Goal: Communication & Community: Participate in discussion

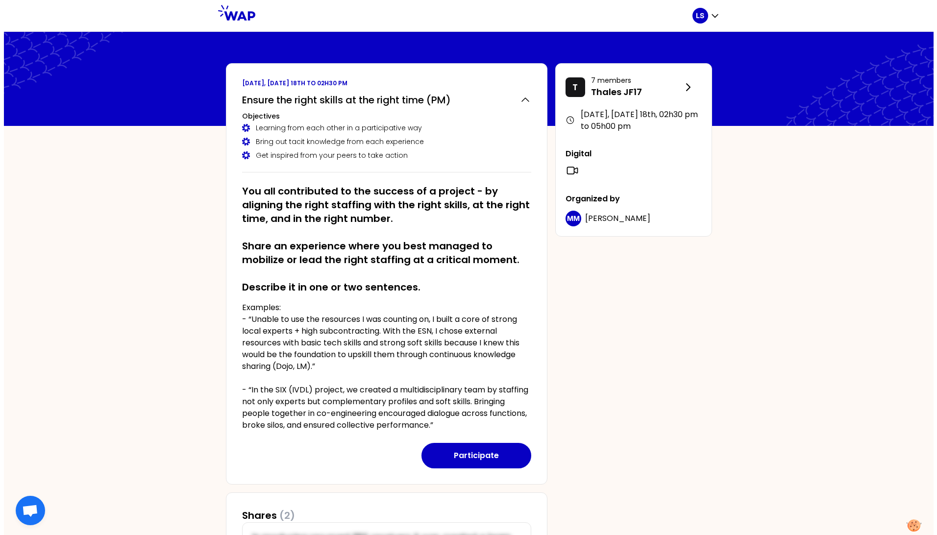
scroll to position [217, 0]
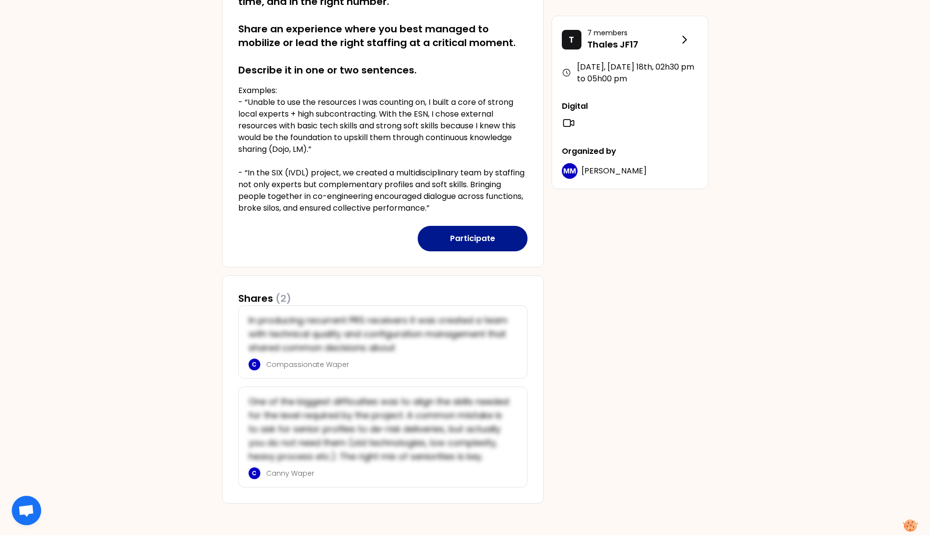
click at [480, 238] on button "Participate" at bounding box center [473, 238] width 110 height 25
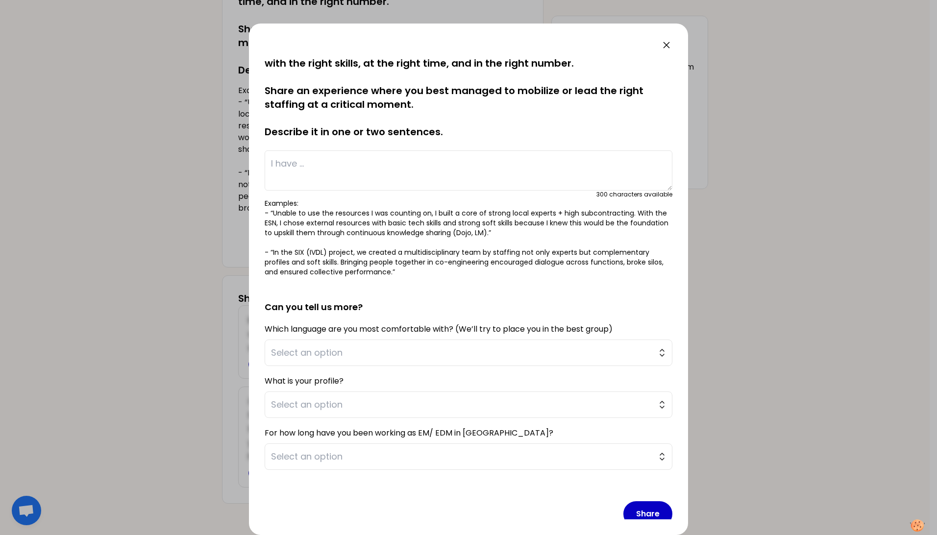
scroll to position [31, 0]
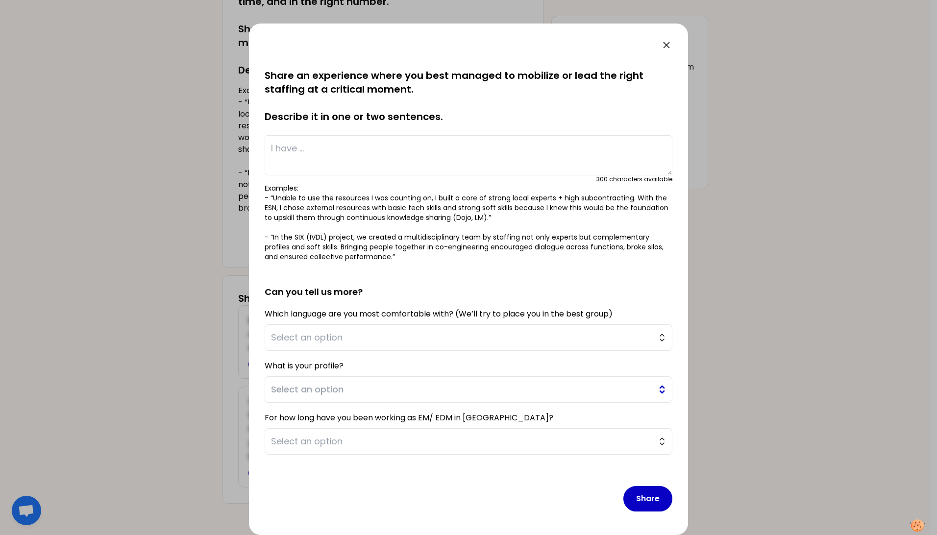
click at [300, 392] on span "Select an option" at bounding box center [461, 390] width 381 height 14
click at [300, 391] on span "Select an option" at bounding box center [461, 390] width 381 height 14
click at [300, 389] on span "Select an option" at bounding box center [461, 390] width 381 height 14
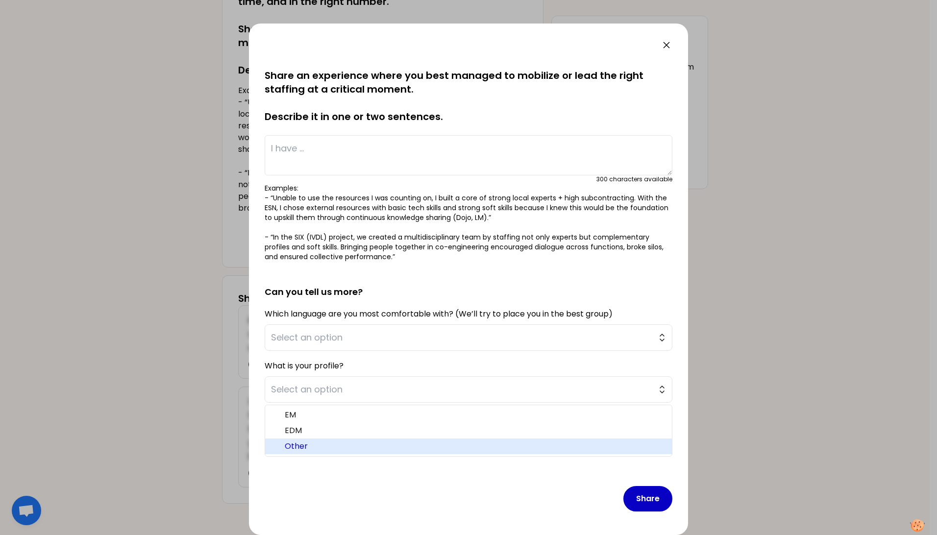
click at [297, 448] on span "Other" at bounding box center [474, 447] width 379 height 12
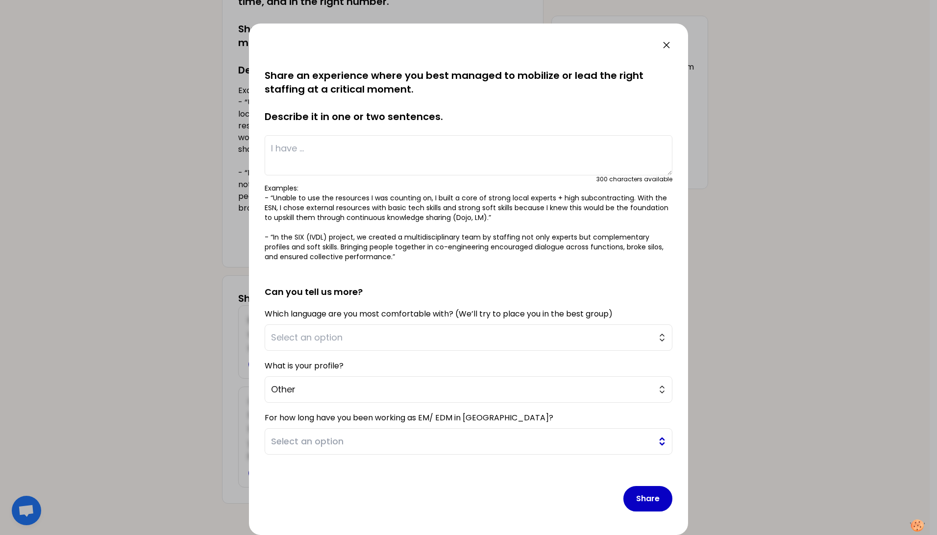
click at [354, 441] on span "Select an option" at bounding box center [461, 442] width 381 height 14
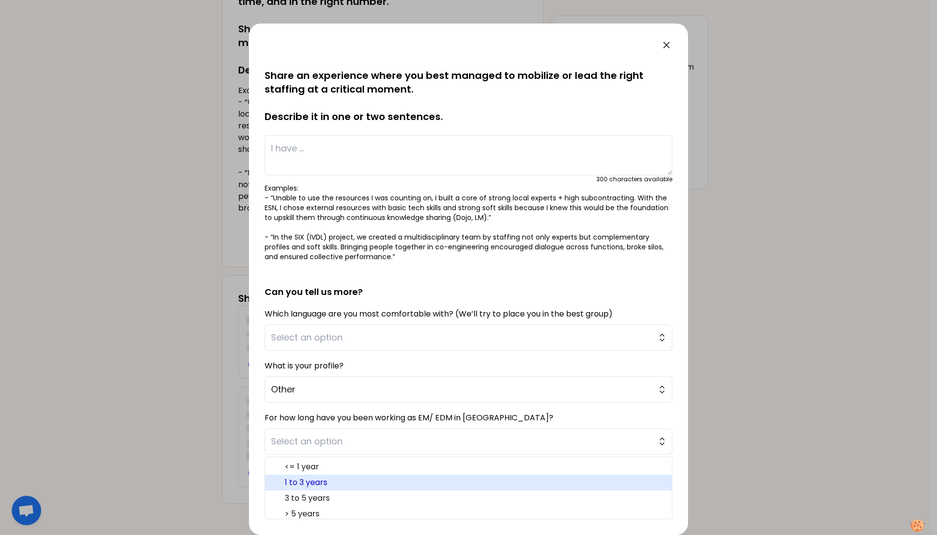
click at [332, 481] on span "1 to 3 years" at bounding box center [474, 483] width 379 height 12
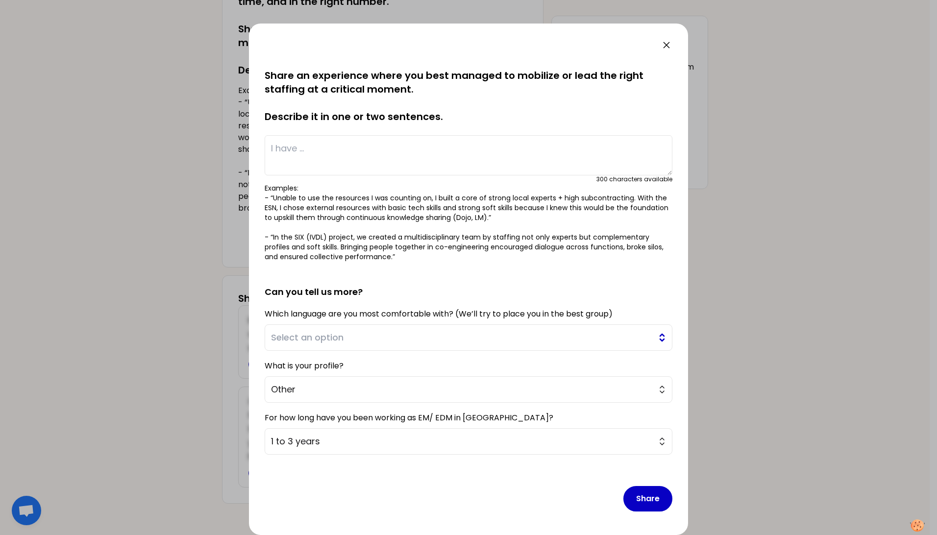
click at [371, 337] on span "Select an option" at bounding box center [461, 338] width 381 height 14
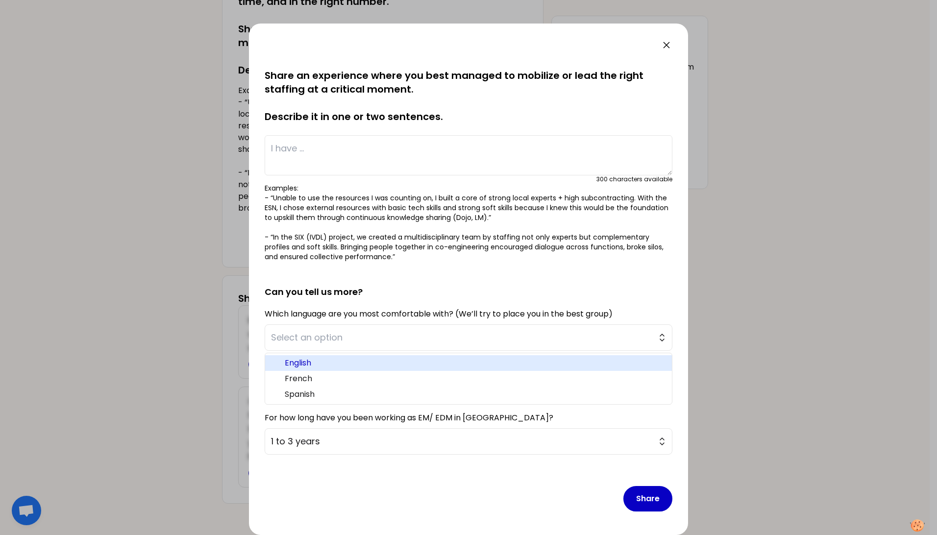
click at [335, 361] on span "English" at bounding box center [474, 363] width 379 height 12
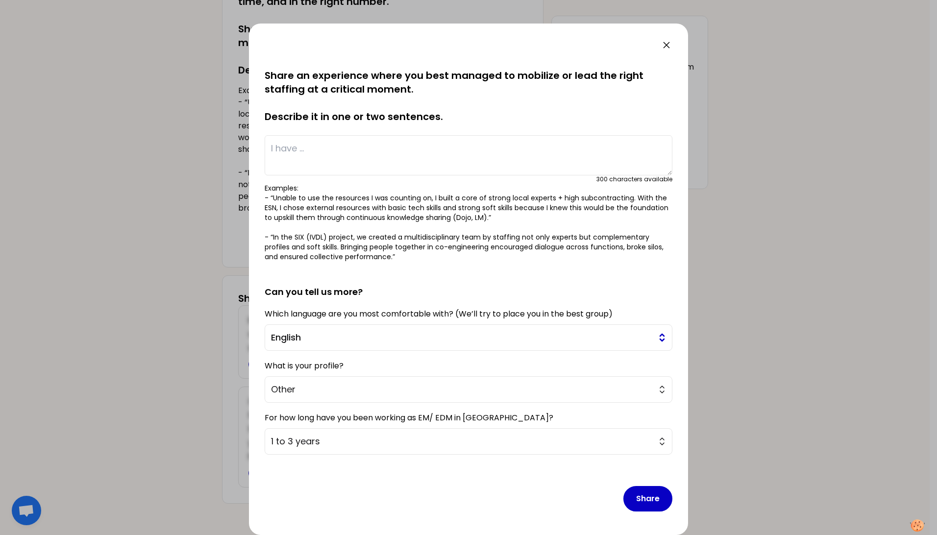
click at [389, 334] on span "English" at bounding box center [461, 338] width 381 height 14
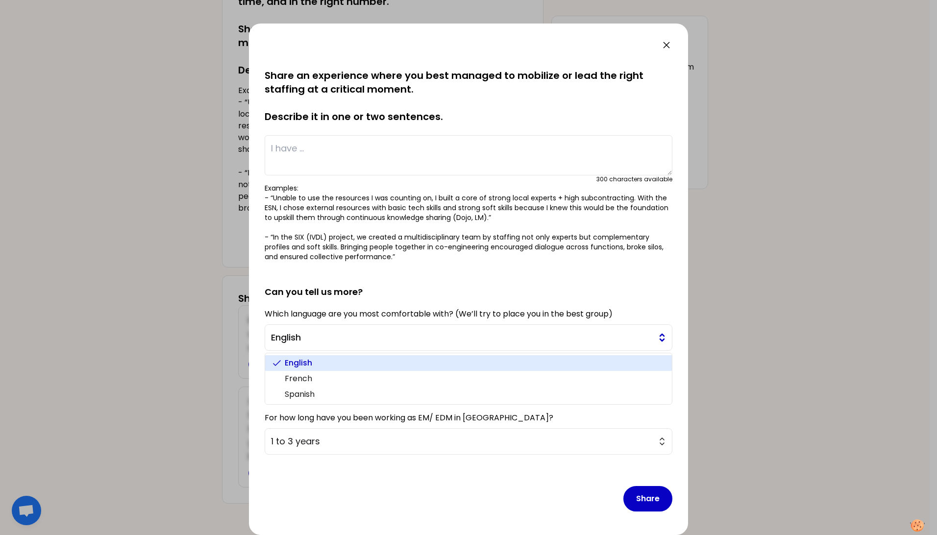
click at [389, 334] on span "English" at bounding box center [461, 338] width 381 height 14
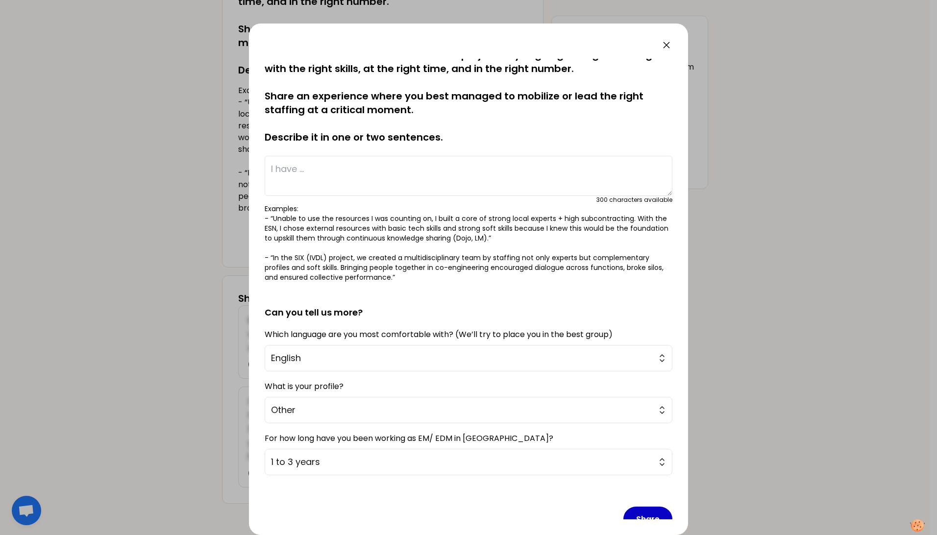
scroll to position [0, 0]
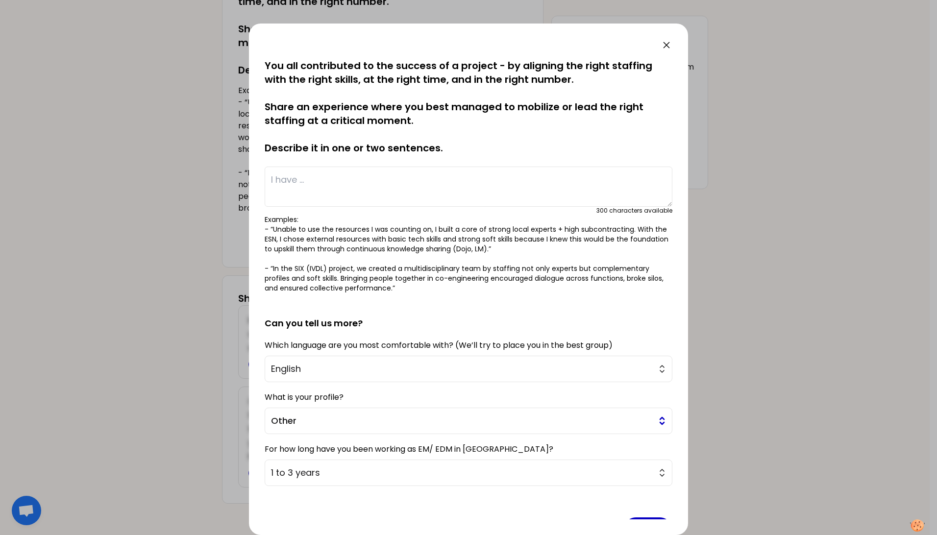
click at [313, 417] on span "Other" at bounding box center [461, 421] width 381 height 14
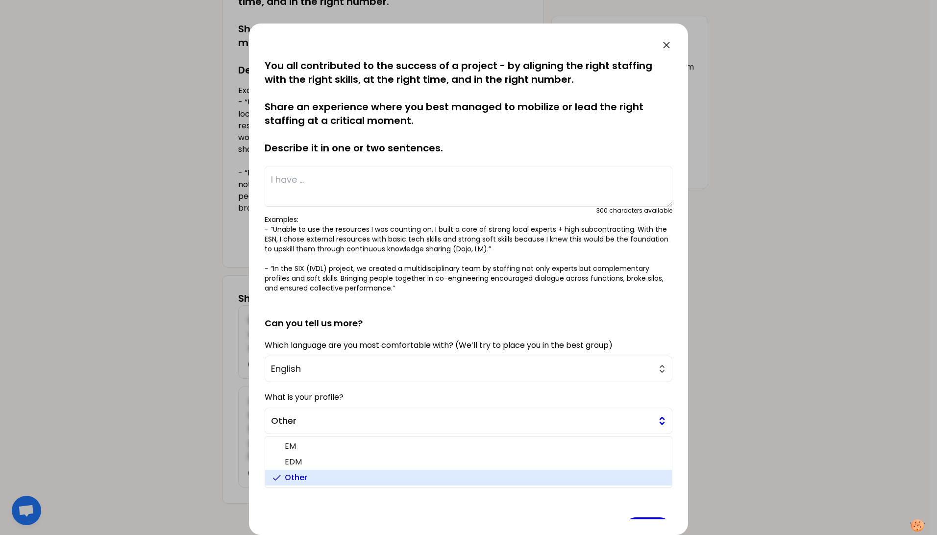
click at [312, 416] on span "Other" at bounding box center [461, 421] width 381 height 14
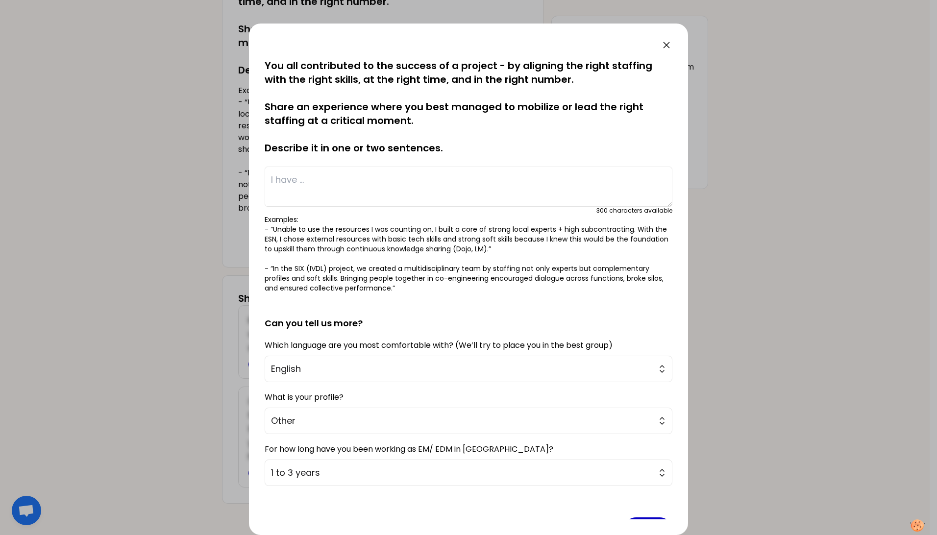
click at [316, 186] on textarea at bounding box center [469, 187] width 408 height 40
paste textarea "I had a project which had a very tight and critical schedule and the most exper…"
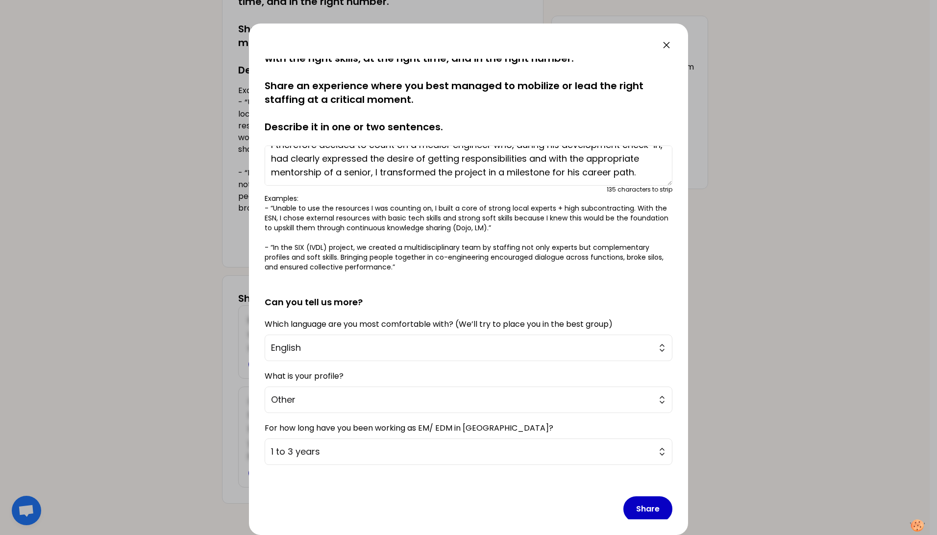
scroll to position [31, 0]
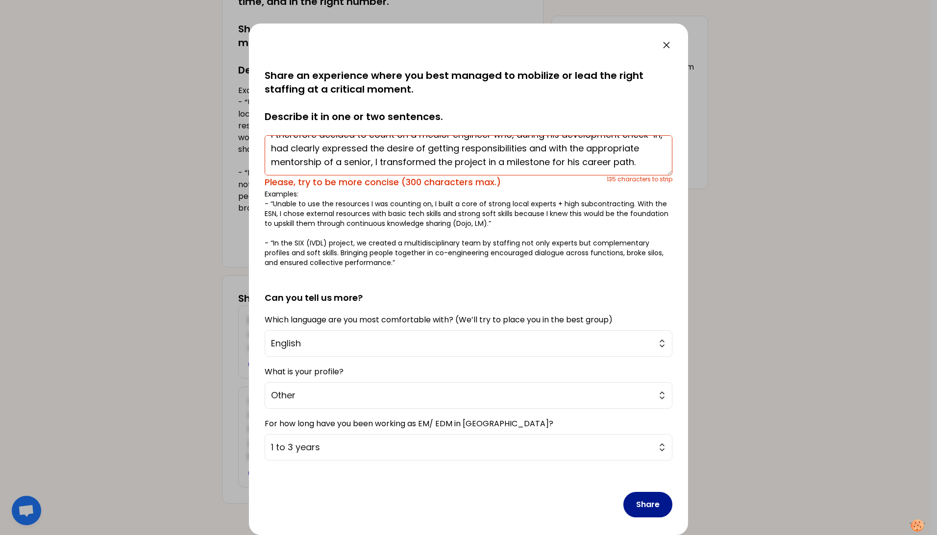
click at [638, 494] on button "Share" at bounding box center [647, 504] width 49 height 25
click at [372, 173] on textarea "I had a project which had a very tight and critical schedule and the most exper…" at bounding box center [469, 155] width 408 height 40
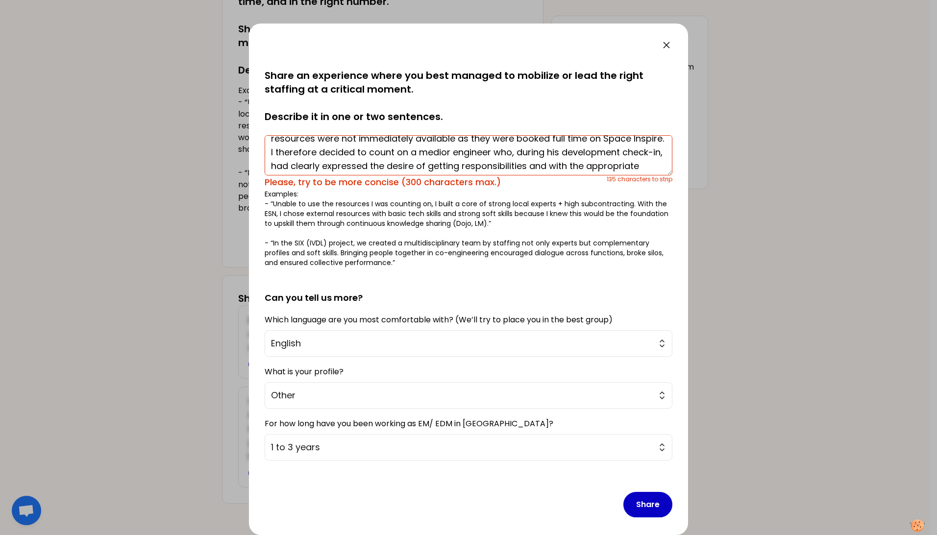
scroll to position [0, 0]
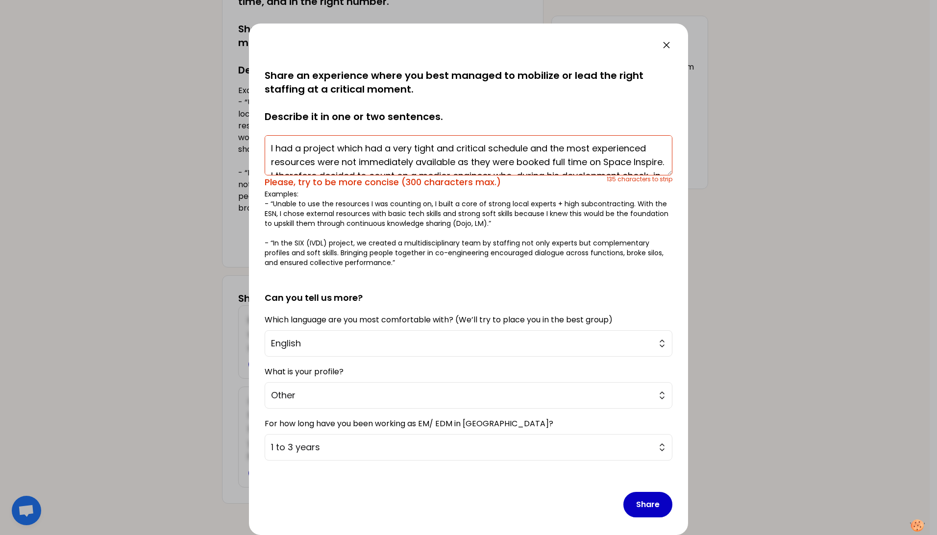
click at [276, 148] on textarea "I had a project which had a very tight and critical schedule and the most exper…" at bounding box center [469, 155] width 408 height 40
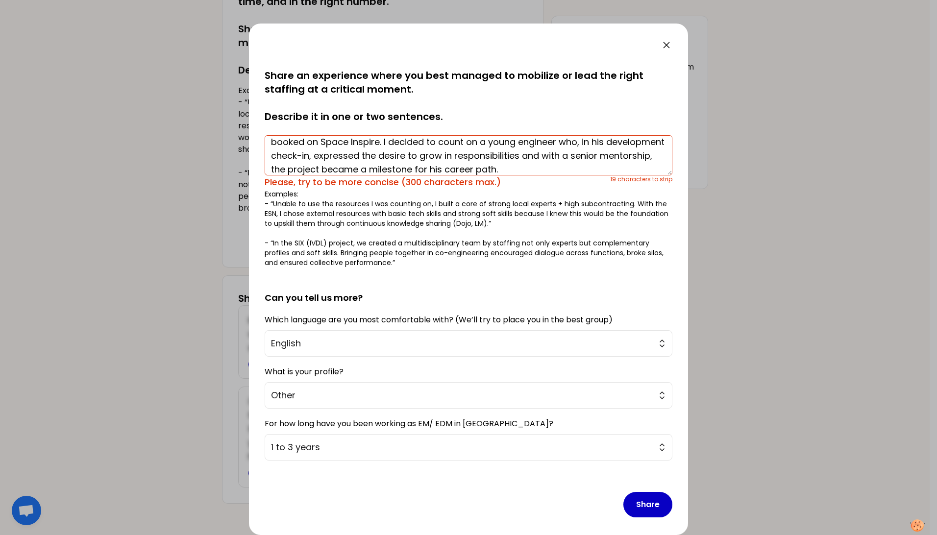
scroll to position [6, 0]
click at [593, 141] on textarea "In a project with a critical schedule my most experienced resources were not av…" at bounding box center [469, 155] width 408 height 40
click at [306, 156] on textarea "In a project with a critical schedule my most experienced resources weren't ava…" at bounding box center [469, 155] width 408 height 40
click at [331, 155] on textarea "In a project with a critical schedule my most experienced resources were full t…" at bounding box center [469, 155] width 408 height 40
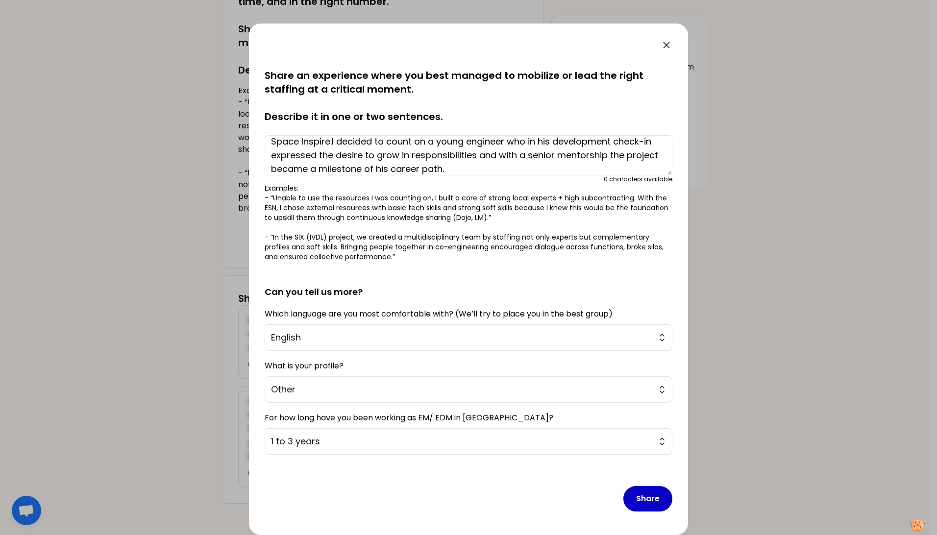
scroll to position [0, 0]
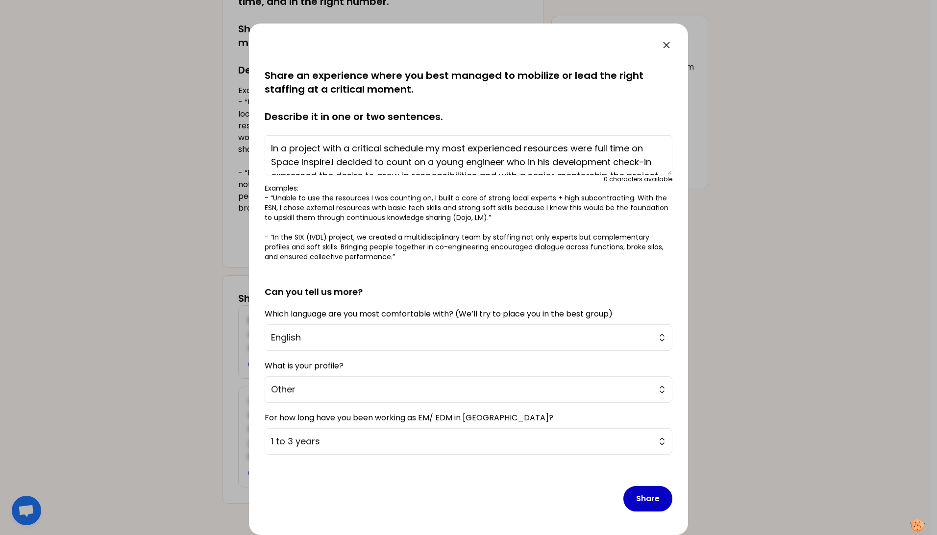
drag, startPoint x: 484, startPoint y: 170, endPoint x: 205, endPoint y: 112, distance: 285.4
click at [209, 113] on div "saved You all contributed to the success of a project - by aligning the right s…" at bounding box center [468, 267] width 937 height 535
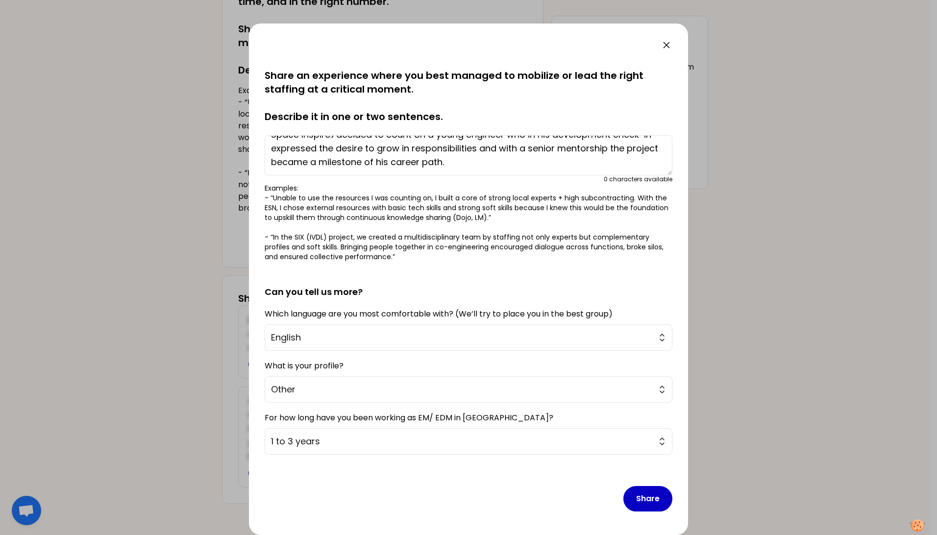
type textarea "In a project with a critical schedule my most experienced resources were full t…"
click at [631, 493] on button "Share" at bounding box center [647, 498] width 49 height 25
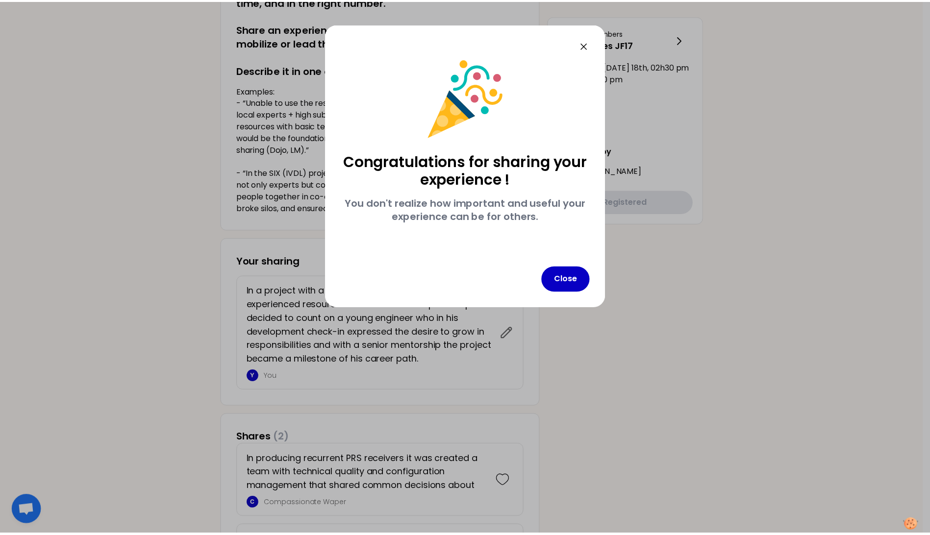
scroll to position [0, 0]
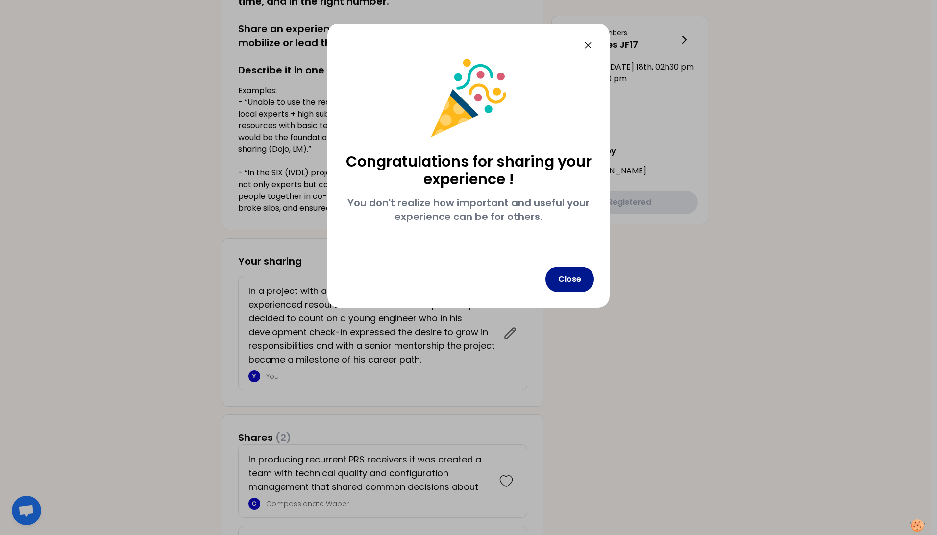
click at [560, 277] on button "Close" at bounding box center [570, 279] width 49 height 25
